Goal: Task Accomplishment & Management: Use online tool/utility

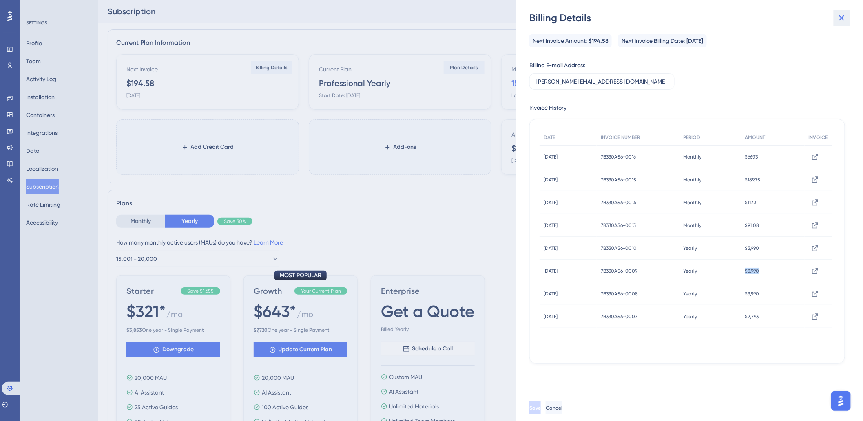
drag, startPoint x: 846, startPoint y: 22, endPoint x: 838, endPoint y: 22, distance: 7.8
click at [846, 22] on icon at bounding box center [842, 18] width 10 height 10
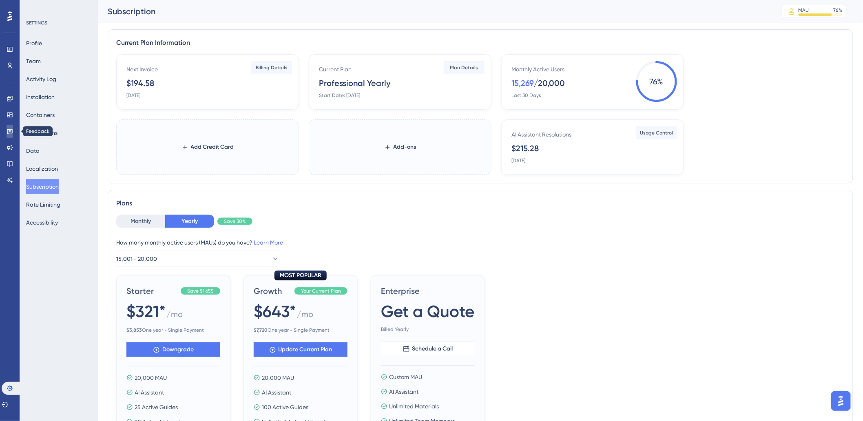
click at [7, 133] on link at bounding box center [10, 131] width 7 height 13
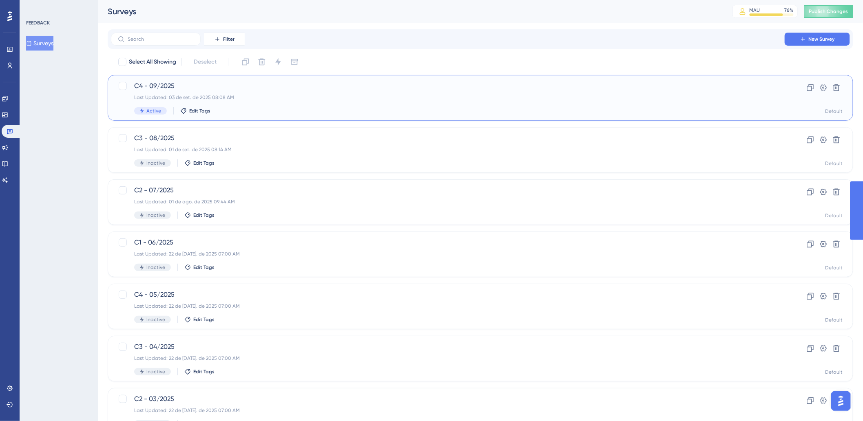
click at [230, 93] on div "C4 - 09/2025 Last Updated: 03 de set. de 2025 08:08 AM Active Edit Tags" at bounding box center [448, 97] width 628 height 33
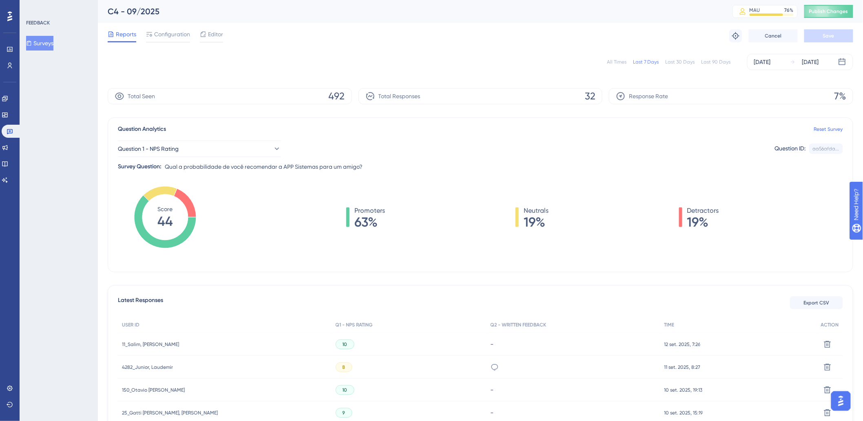
click at [613, 59] on div "All Times" at bounding box center [617, 62] width 20 height 7
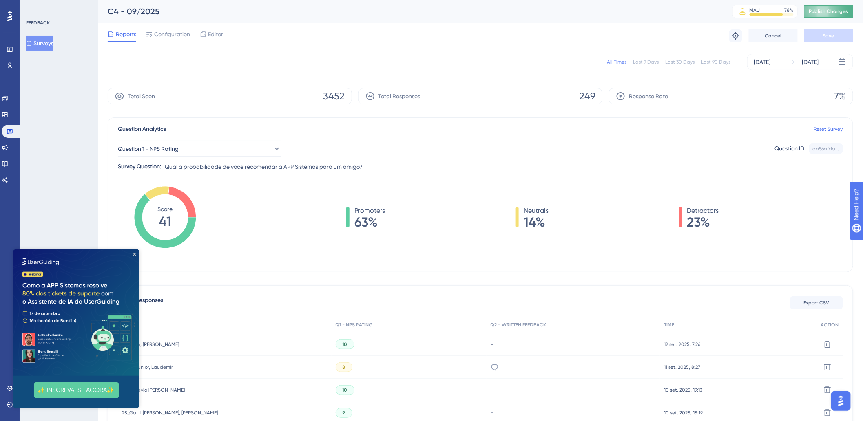
click at [830, 10] on span "Publish Changes" at bounding box center [829, 11] width 39 height 7
click at [134, 253] on icon "Close Preview" at bounding box center [134, 254] width 3 height 3
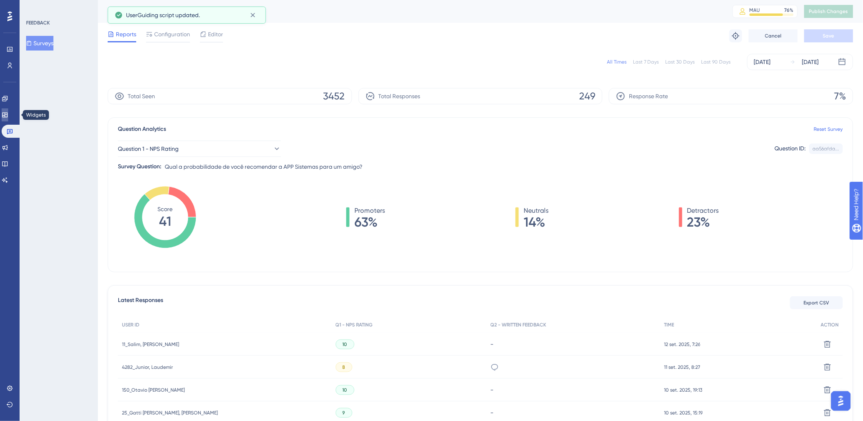
click at [8, 115] on link at bounding box center [5, 115] width 7 height 13
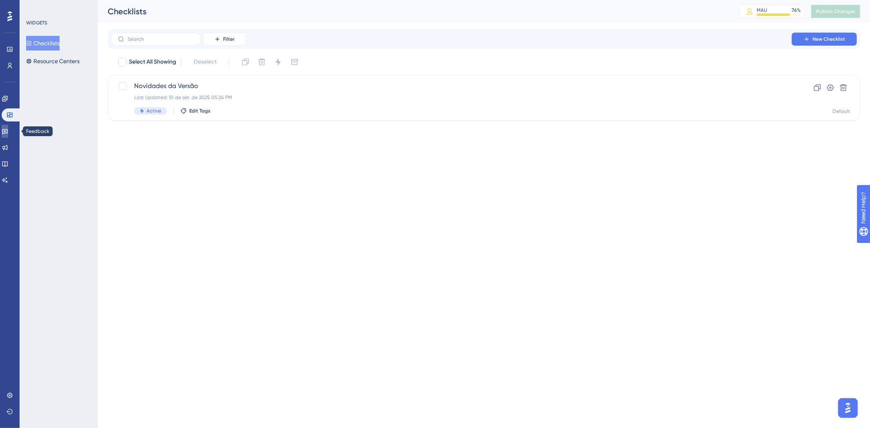
click at [6, 134] on icon at bounding box center [5, 131] width 7 height 7
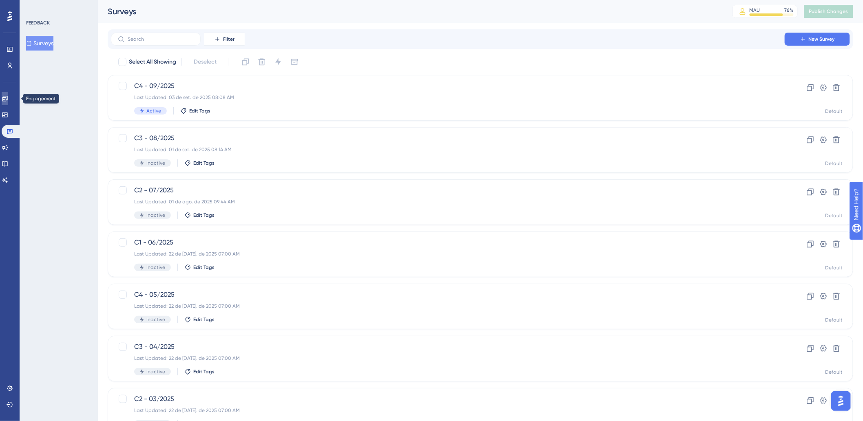
click at [8, 100] on icon at bounding box center [5, 98] width 7 height 7
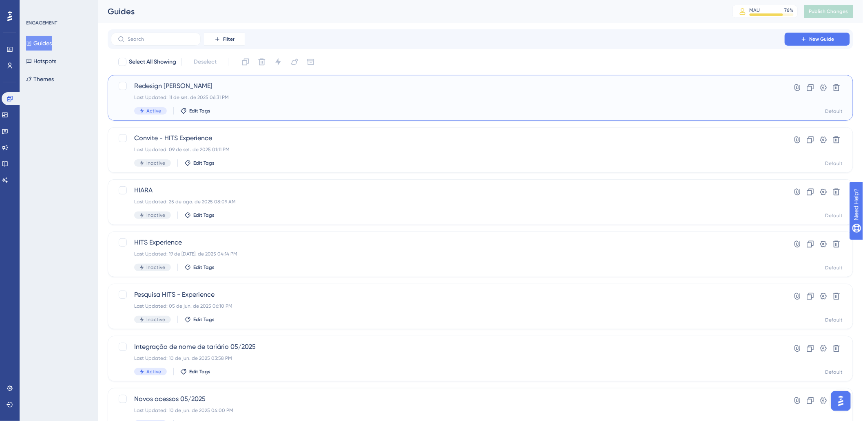
click at [199, 84] on span "Redesign [PERSON_NAME]" at bounding box center [448, 86] width 628 height 10
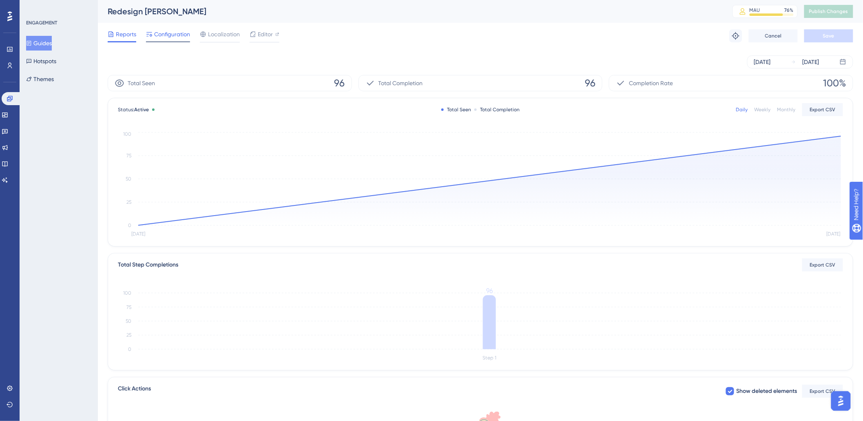
click at [177, 38] on span "Configuration" at bounding box center [172, 34] width 36 height 10
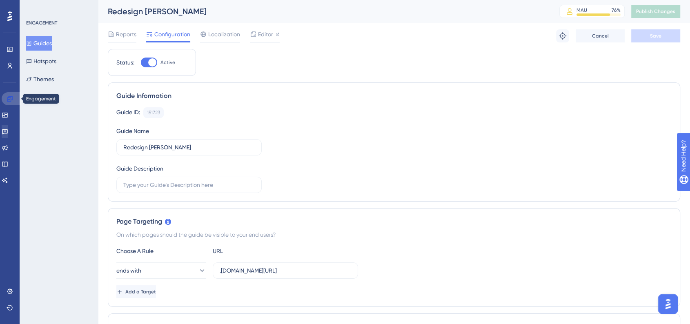
drag, startPoint x: 13, startPoint y: 102, endPoint x: 13, endPoint y: 125, distance: 22.9
click at [13, 102] on link at bounding box center [12, 98] width 20 height 13
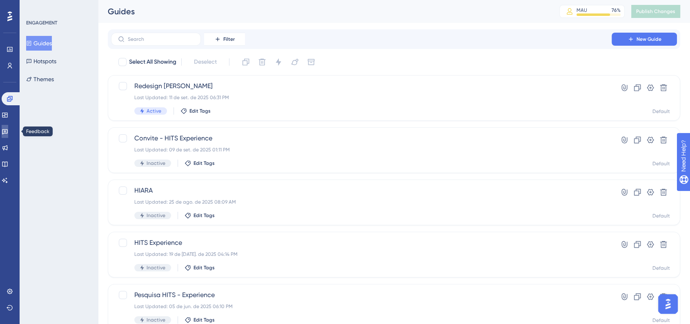
click at [8, 130] on link at bounding box center [5, 131] width 7 height 13
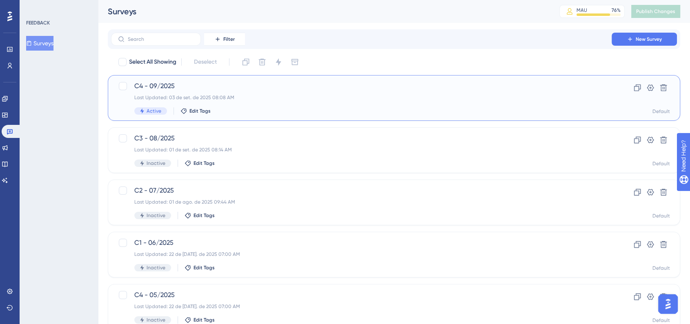
click at [139, 87] on span "C4 - 09/2025" at bounding box center [361, 86] width 454 height 10
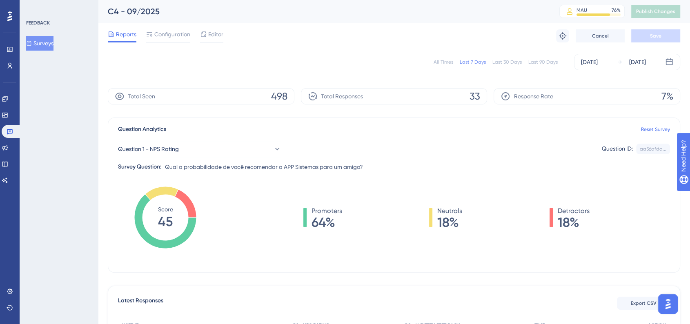
click at [447, 60] on div "All Times" at bounding box center [443, 62] width 20 height 7
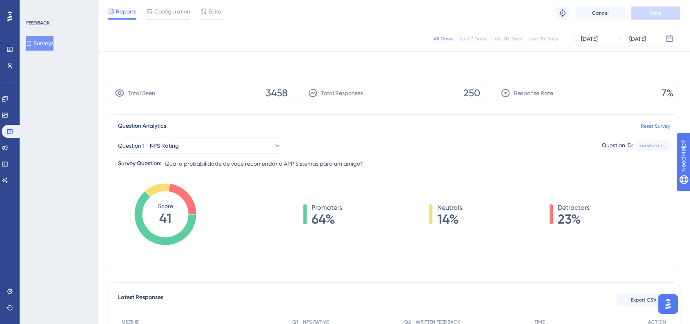
scroll to position [226, 0]
